Goal: Navigation & Orientation: Find specific page/section

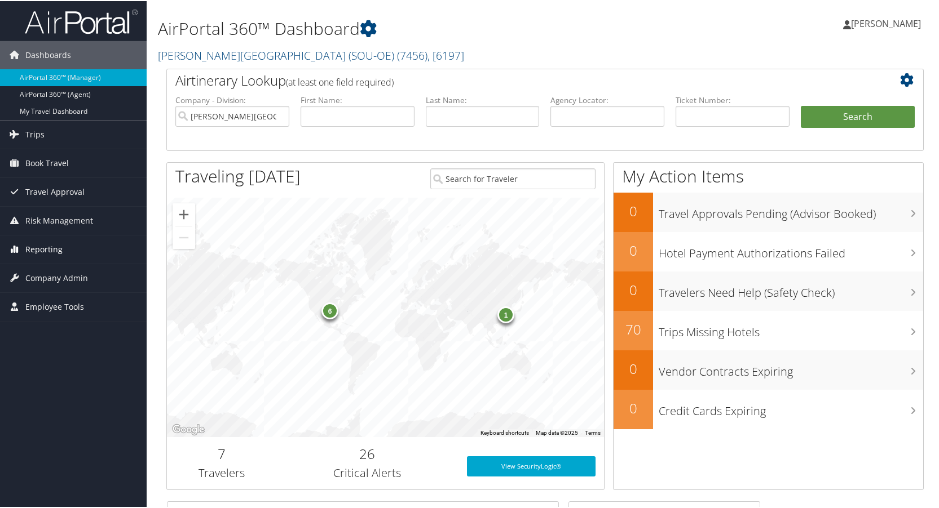
click at [37, 251] on span "Reporting" at bounding box center [43, 249] width 37 height 28
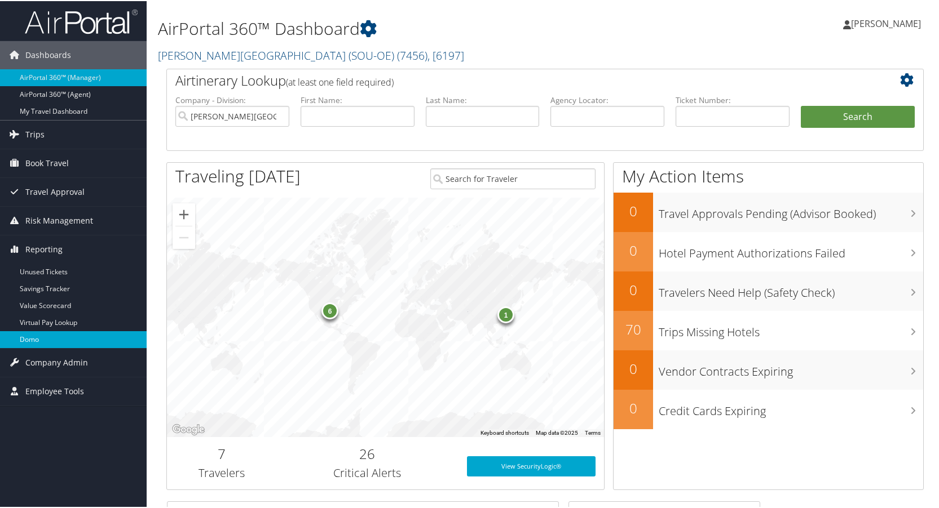
click at [38, 342] on link "Domo" at bounding box center [73, 338] width 147 height 17
click at [29, 336] on link "Domo" at bounding box center [73, 338] width 147 height 17
